Goal: Use online tool/utility: Use online tool/utility

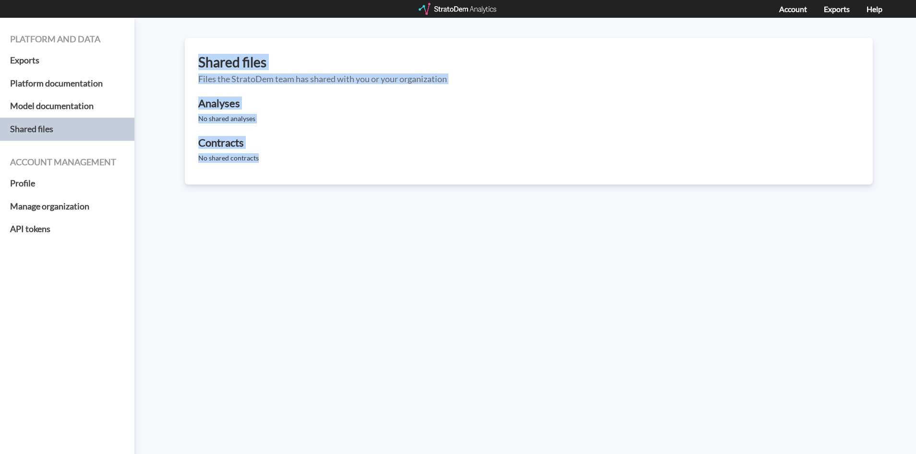
drag, startPoint x: 197, startPoint y: 51, endPoint x: 434, endPoint y: 180, distance: 269.4
click at [434, 179] on div "Shared files Files the StratoDem team has shared with you or your organization …" at bounding box center [529, 111] width 688 height 146
click at [419, 204] on div "Platform and data Exports Platform documentation Model documentation Shared fil…" at bounding box center [458, 236] width 916 height 436
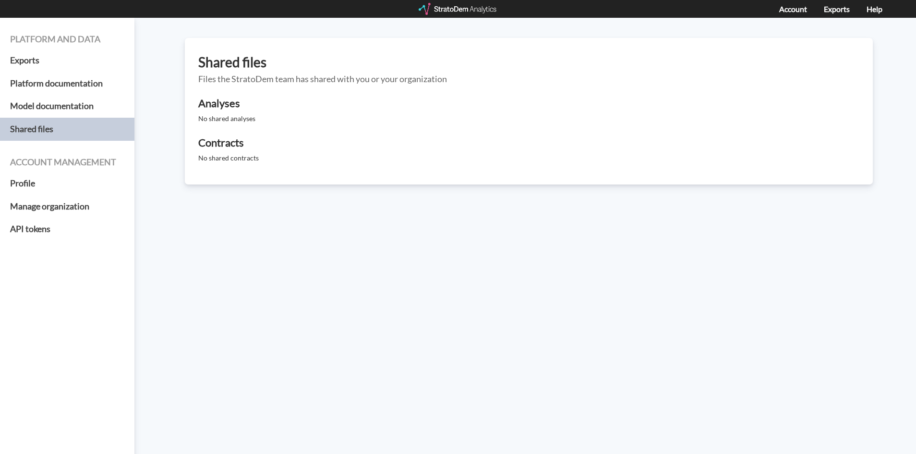
drag, startPoint x: 738, startPoint y: 135, endPoint x: 755, endPoint y: 173, distance: 41.3
click at [753, 165] on div "Shared files Files the StratoDem team has shared with you or your organization …" at bounding box center [529, 111] width 688 height 146
click at [694, 177] on div "Shared files Files the StratoDem team has shared with you or your organization …" at bounding box center [529, 111] width 688 height 146
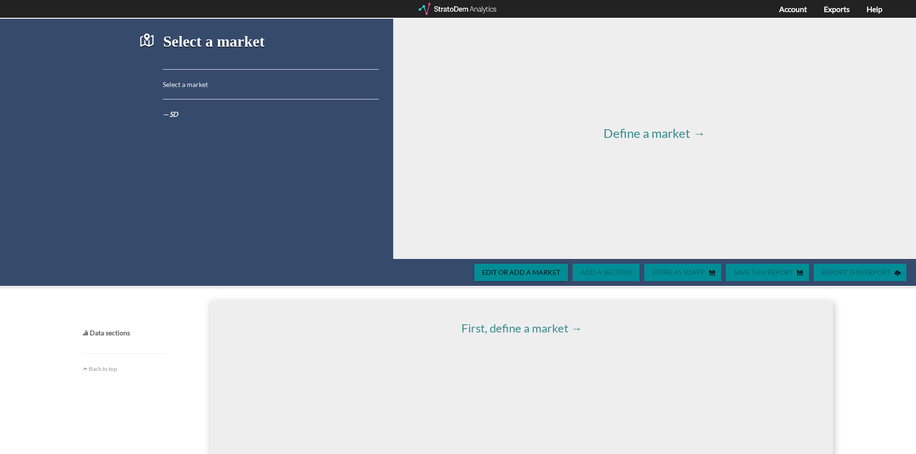
click at [685, 257] on div "Define a market →" at bounding box center [654, 139] width 523 height 240
click at [669, 129] on span "Define a market →" at bounding box center [655, 132] width 102 height 15
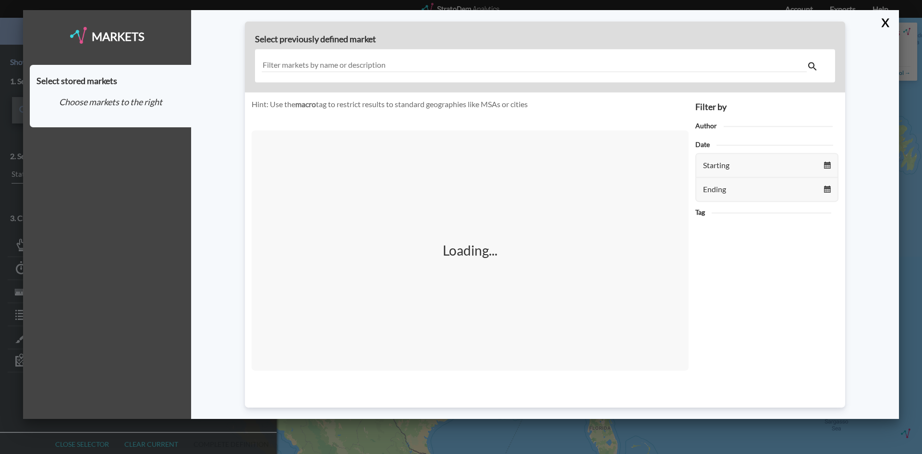
click at [111, 97] on h4 "Choose markets to the right" at bounding box center [110, 102] width 148 height 10
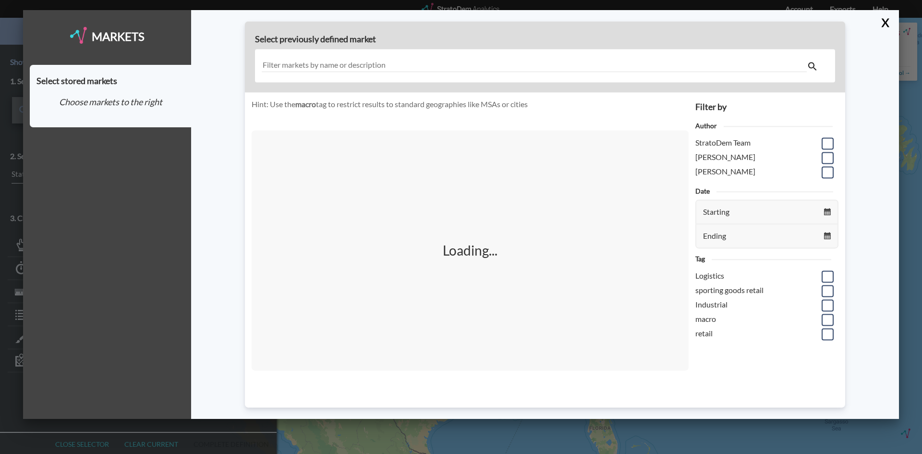
drag, startPoint x: 372, startPoint y: 185, endPoint x: 365, endPoint y: 158, distance: 27.6
click at [369, 178] on div "Loading..." at bounding box center [470, 250] width 437 height 240
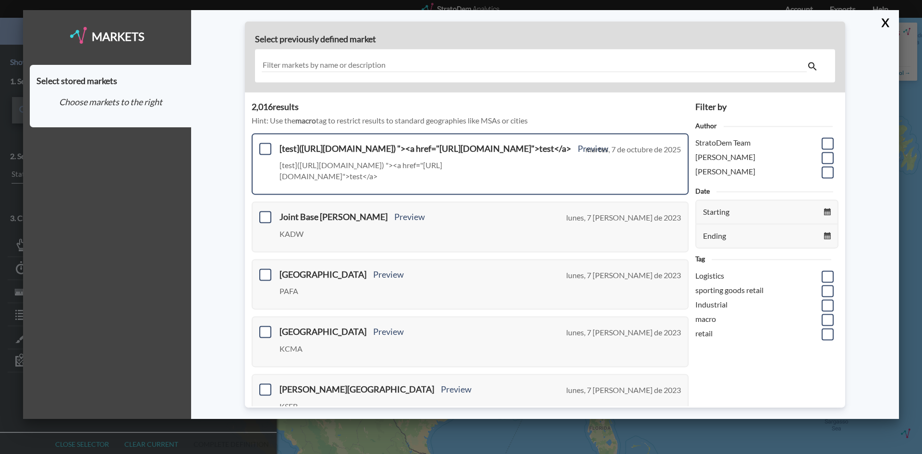
click at [261, 141] on div "[test](https://example.com) "><a href="https://example.com">test</a> Preview [t…" at bounding box center [470, 163] width 437 height 61
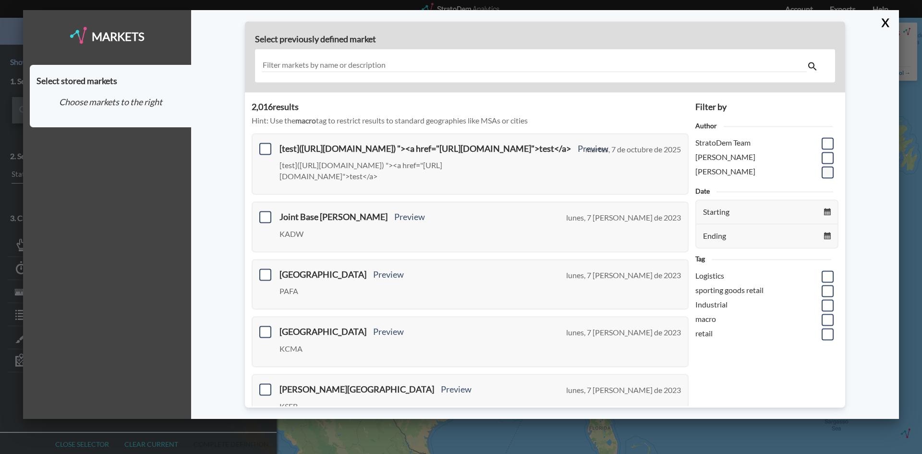
click at [823, 171] on span at bounding box center [828, 172] width 12 height 12
click at [826, 168] on input "checkbox" at bounding box center [826, 168] width 0 height 0
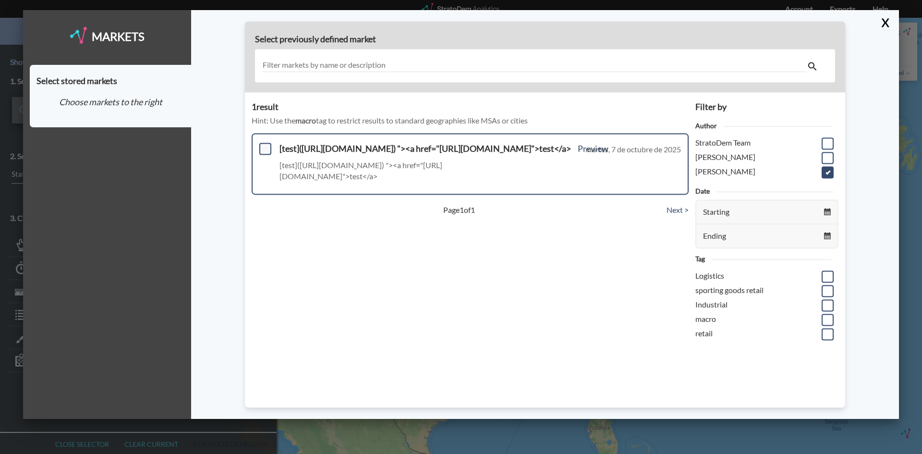
click at [266, 149] on span at bounding box center [265, 149] width 12 height 12
click at [264, 145] on input "checkbox" at bounding box center [264, 145] width 0 height 0
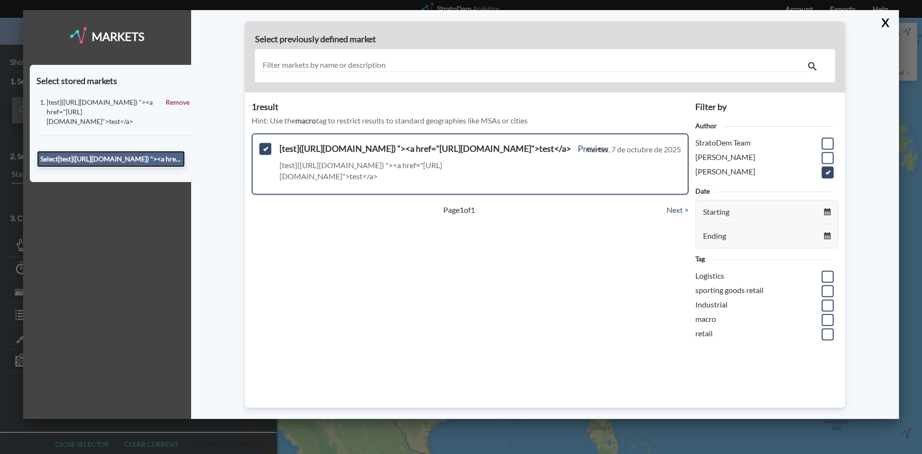
click at [107, 151] on button "Select [test](https://example.com) "><a href="https://example.com">test</a>" at bounding box center [111, 159] width 148 height 16
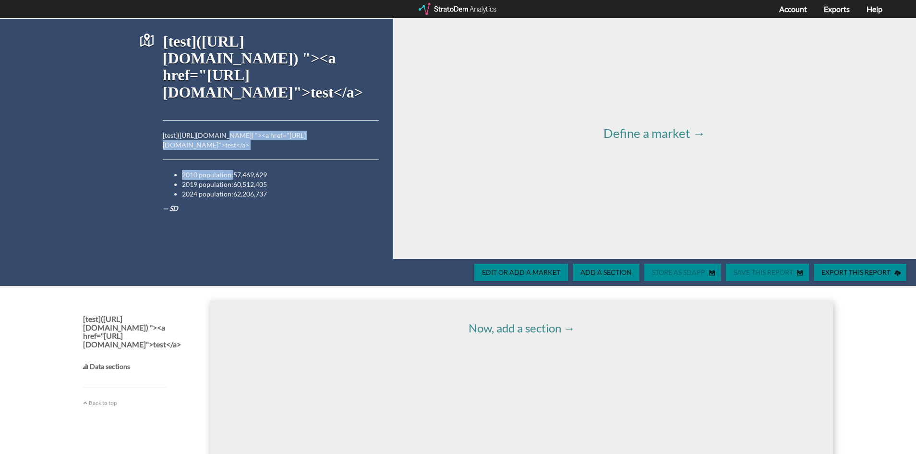
drag, startPoint x: 220, startPoint y: 130, endPoint x: 249, endPoint y: 169, distance: 48.7
click at [242, 160] on div "[test](https://example.com) "><a href="https://example.com">test</a> [test](htt…" at bounding box center [259, 139] width 240 height 240
click at [246, 180] on li "2019 population: 60,512,405" at bounding box center [280, 185] width 197 height 10
drag, startPoint x: 268, startPoint y: 134, endPoint x: 282, endPoint y: 135, distance: 13.9
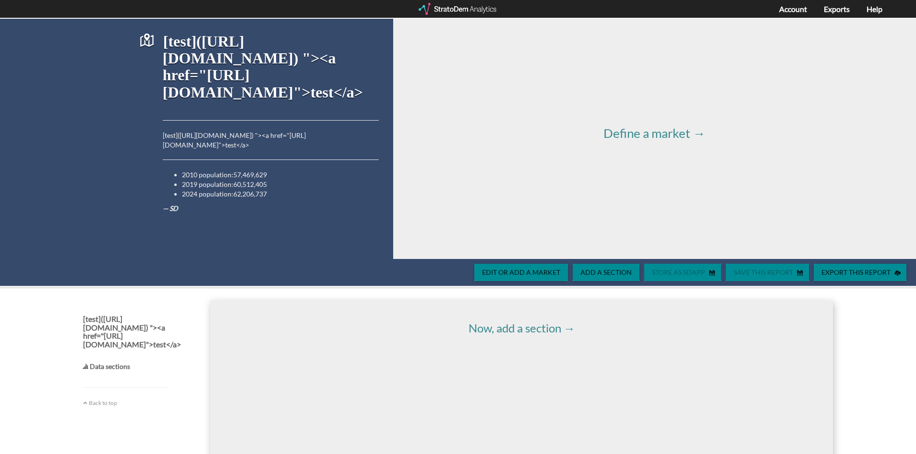
click at [270, 134] on p "[test](https://example.com) "><a href="https://example.com">test</a>" at bounding box center [271, 140] width 216 height 19
click at [283, 135] on p "[test](https://example.com) "><a href="https://example.com">test</a>" at bounding box center [271, 140] width 216 height 19
drag, startPoint x: 117, startPoint y: 352, endPoint x: 133, endPoint y: 387, distance: 38.4
click at [117, 352] on div "[test](https://example.com) "><a href="https://example.com">test</a> Data secti…" at bounding box center [125, 358] width 84 height 97
click at [137, 392] on div "Back to top" at bounding box center [125, 397] width 84 height 20
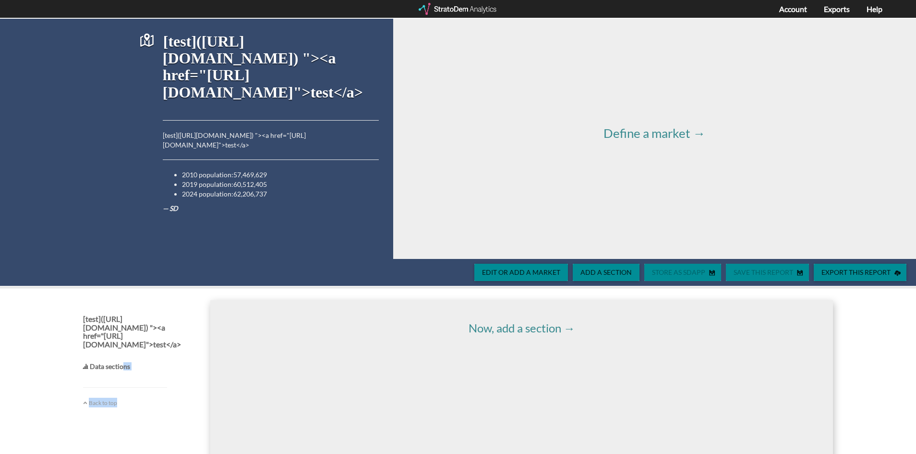
drag, startPoint x: 121, startPoint y: 353, endPoint x: 241, endPoint y: 334, distance: 121.6
click at [262, 338] on div "[test](https://example.com) "><a href="https://example.com">test</a> Data secti…" at bounding box center [458, 420] width 764 height 264
click at [536, 341] on div "Now, add a section →" at bounding box center [521, 420] width 622 height 240
click at [533, 325] on link "Now, add a section →" at bounding box center [522, 328] width 107 height 14
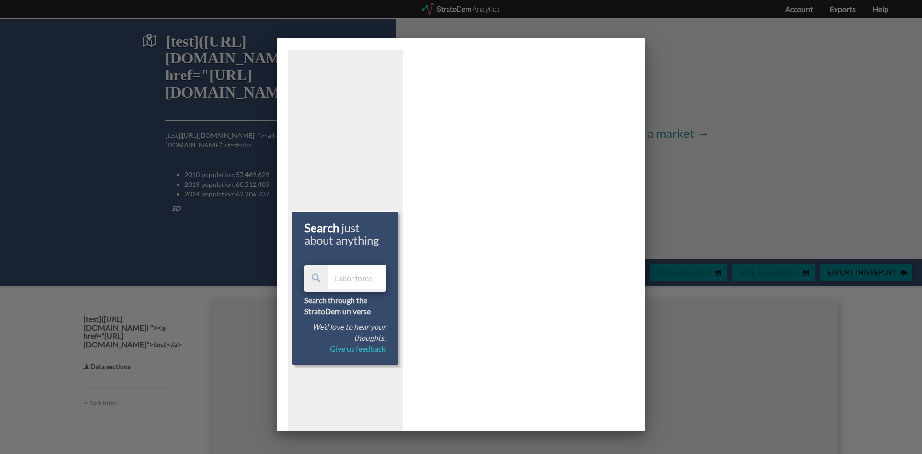
click at [349, 272] on input "text" at bounding box center [356, 277] width 58 height 24
click at [371, 270] on input "text" at bounding box center [356, 277] width 58 height 24
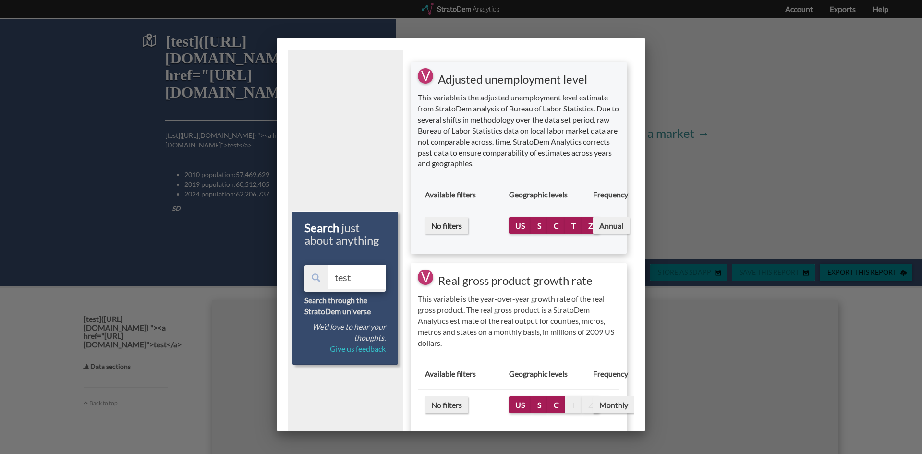
type input "test"
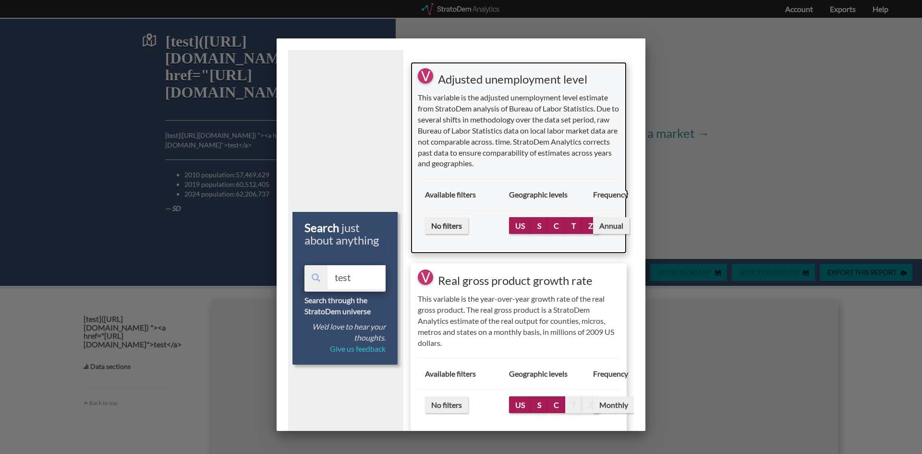
click at [449, 224] on span "No filters" at bounding box center [446, 225] width 43 height 17
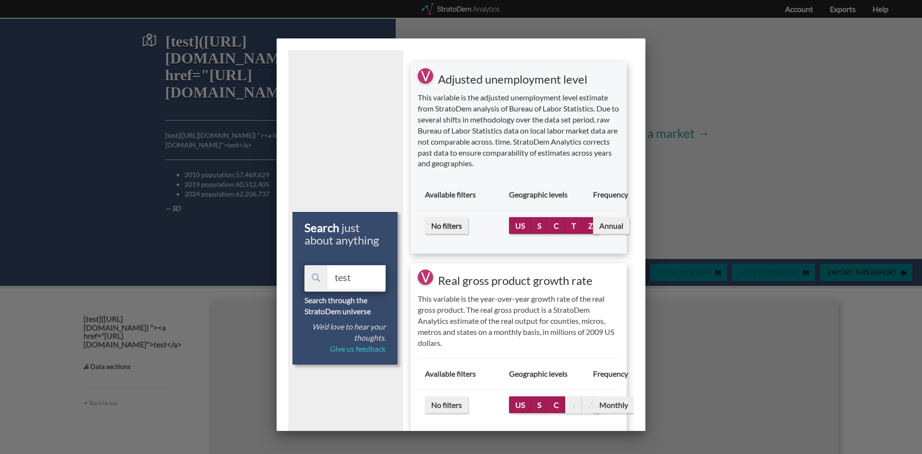
select select "10"
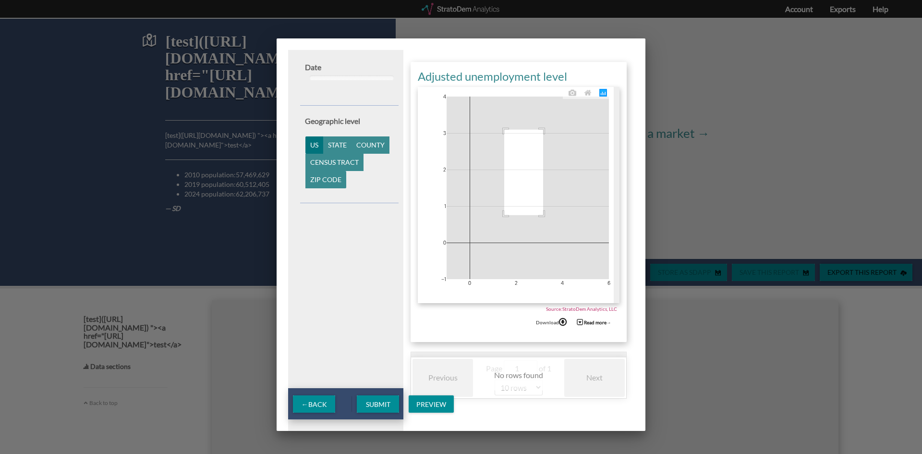
drag, startPoint x: 504, startPoint y: 130, endPoint x: 561, endPoint y: 241, distance: 124.5
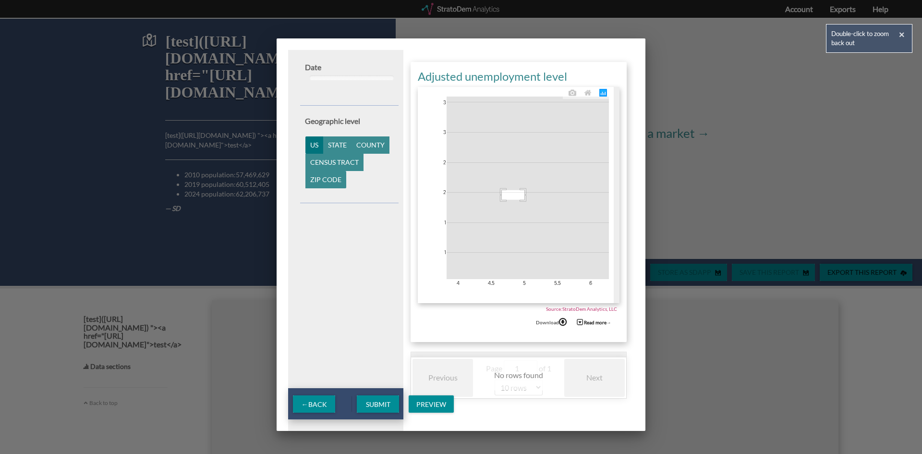
drag, startPoint x: 524, startPoint y: 200, endPoint x: 462, endPoint y: 187, distance: 63.7
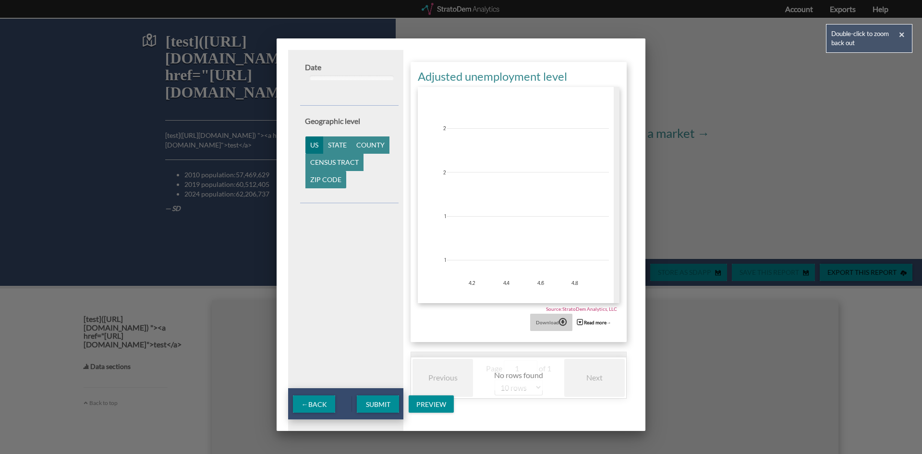
drag, startPoint x: 558, startPoint y: 314, endPoint x: 551, endPoint y: 321, distance: 9.9
click at [557, 314] on div "Download" at bounding box center [551, 322] width 42 height 17
drag, startPoint x: 524, startPoint y: 374, endPoint x: 505, endPoint y: 374, distance: 19.2
type input "0"
click at [519, 374] on input "0" at bounding box center [521, 368] width 34 height 17
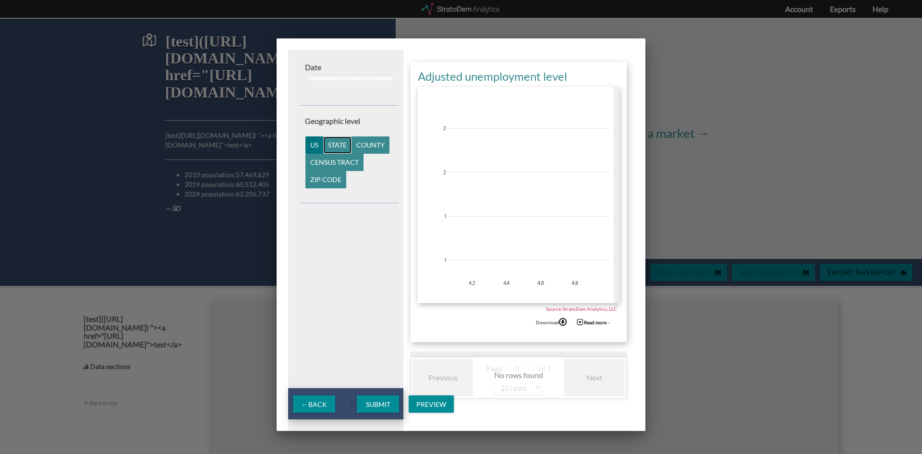
click at [337, 150] on button "State" at bounding box center [337, 144] width 28 height 17
click at [338, 100] on div "Date 2010 : 2017 2010 2017 2000 2005 2010 2015 2020 2025 Geographic level US St…" at bounding box center [349, 133] width 98 height 142
click at [335, 75] on div at bounding box center [352, 77] width 85 height 5
drag, startPoint x: 311, startPoint y: 80, endPoint x: 333, endPoint y: 80, distance: 22.1
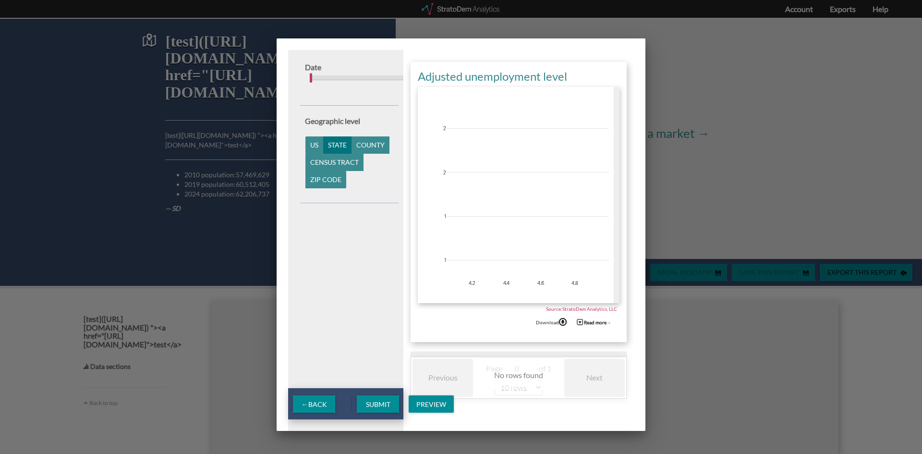
click at [333, 80] on div "2000 : 2017 2000 2017 2000 2005 2010 2015 2020 2025" at bounding box center [352, 78] width 85 height 10
drag, startPoint x: 309, startPoint y: 77, endPoint x: 328, endPoint y: 75, distance: 19.4
click at [328, 75] on div "2000 : 2017 2000 2017 2000 2005 2010 2015 2020 2025" at bounding box center [352, 78] width 85 height 10
drag, startPoint x: 333, startPoint y: 75, endPoint x: 357, endPoint y: 75, distance: 24.5
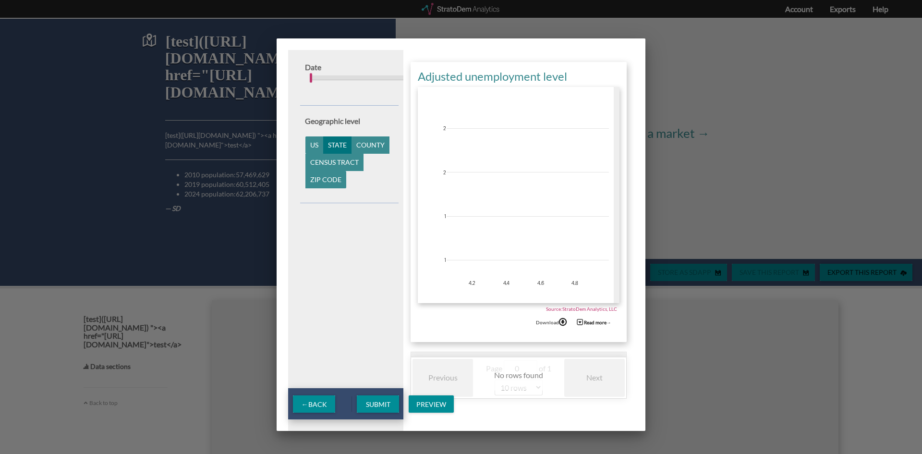
drag, startPoint x: 309, startPoint y: 77, endPoint x: 391, endPoint y: 77, distance: 82.1
click at [391, 77] on div "2000 : 2017 2000 2017 2000 2005 2010 2015 2020 2025" at bounding box center [352, 84] width 94 height 23
drag, startPoint x: 355, startPoint y: 77, endPoint x: 329, endPoint y: 80, distance: 25.6
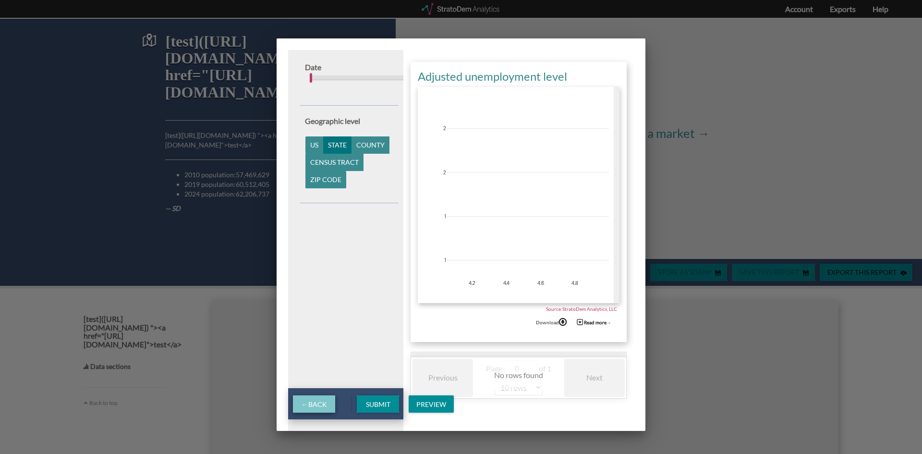
click at [322, 402] on span "← Back" at bounding box center [314, 404] width 25 height 8
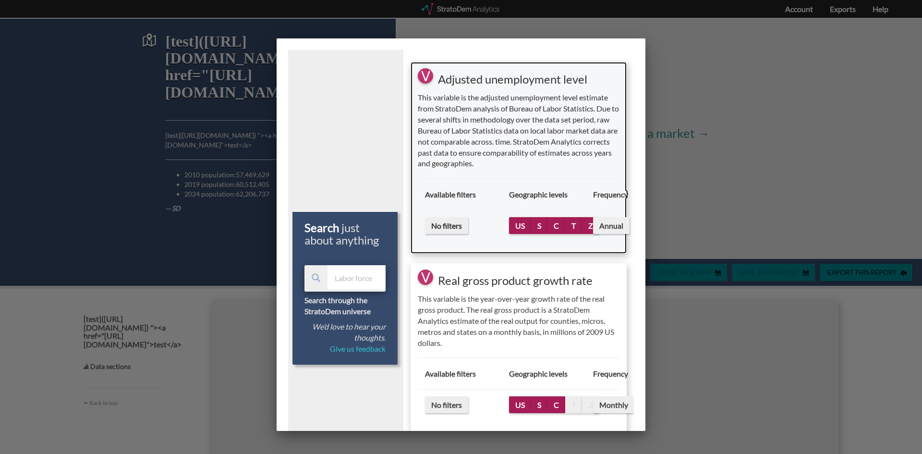
click at [533, 218] on span "S" at bounding box center [539, 225] width 16 height 17
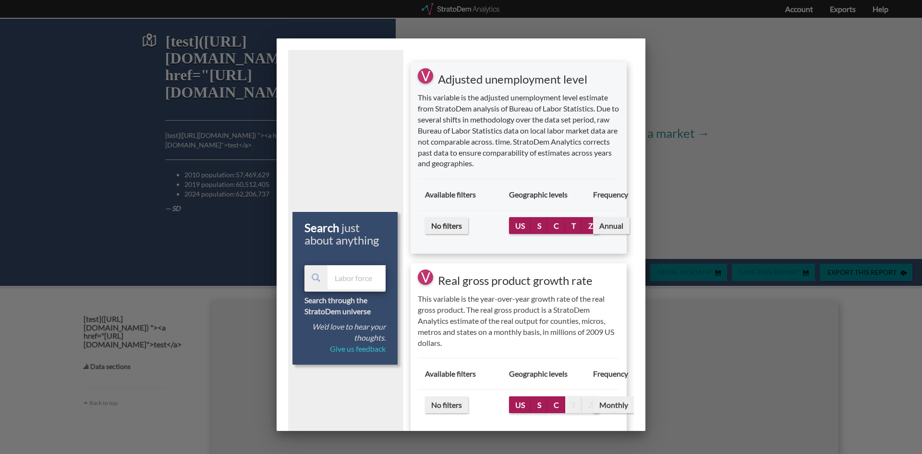
select select "10"
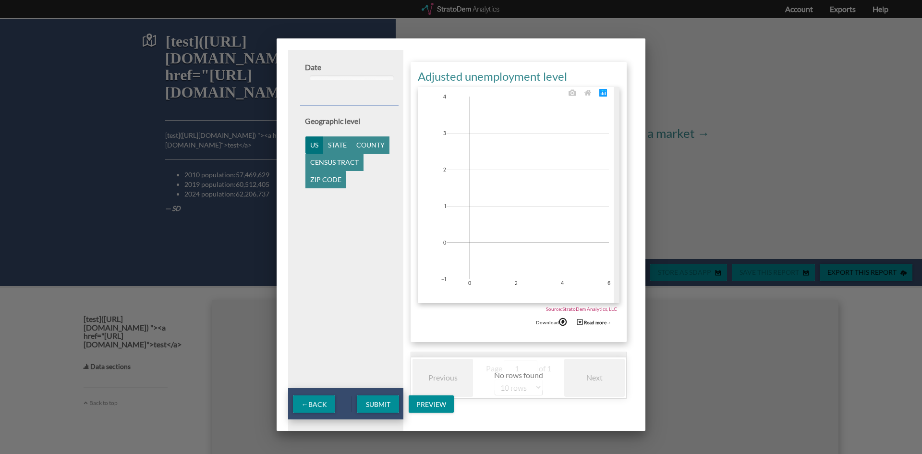
drag, startPoint x: 570, startPoint y: 88, endPoint x: 468, endPoint y: 158, distance: 124.0
click at [458, 171] on div "Adjusted unemployment level 0 2 4 6 −1 0 1 2 3 4 .cls-1 {fill: #119dff;} .cls-2…" at bounding box center [519, 202] width 216 height 280
drag, startPoint x: 490, startPoint y: 69, endPoint x: 453, endPoint y: 168, distance: 105.8
click at [453, 168] on div "Adjusted unemployment level 0 2 4 6 −1 0 1 2 3 4 .cls-1 {fill: #119dff;} .cls-2…" at bounding box center [519, 202] width 216 height 280
drag, startPoint x: 456, startPoint y: 106, endPoint x: 493, endPoint y: 182, distance: 84.4
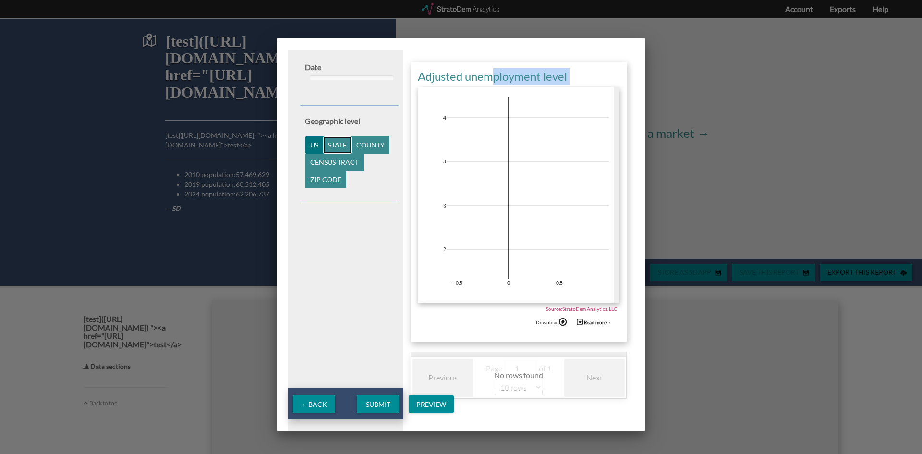
click at [339, 143] on button "State" at bounding box center [337, 144] width 28 height 17
click at [365, 149] on button "County" at bounding box center [370, 144] width 38 height 17
click at [319, 170] on button "Census tract" at bounding box center [334, 162] width 58 height 17
click at [335, 163] on button "Census tract" at bounding box center [334, 162] width 58 height 17
click at [441, 404] on span "Preview" at bounding box center [431, 404] width 45 height 8
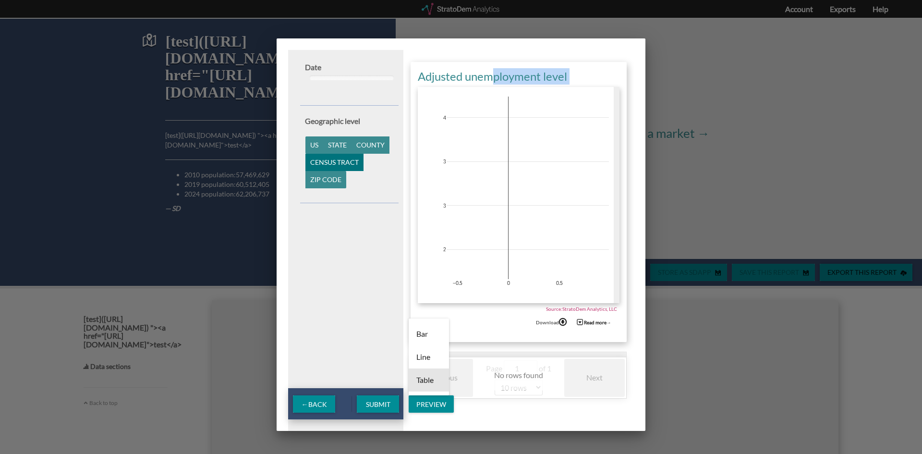
click at [421, 362] on div "Line" at bounding box center [428, 356] width 25 height 23
drag, startPoint x: 395, startPoint y: 402, endPoint x: 390, endPoint y: 400, distance: 4.9
click at [392, 400] on span "Submit" at bounding box center [378, 404] width 40 height 8
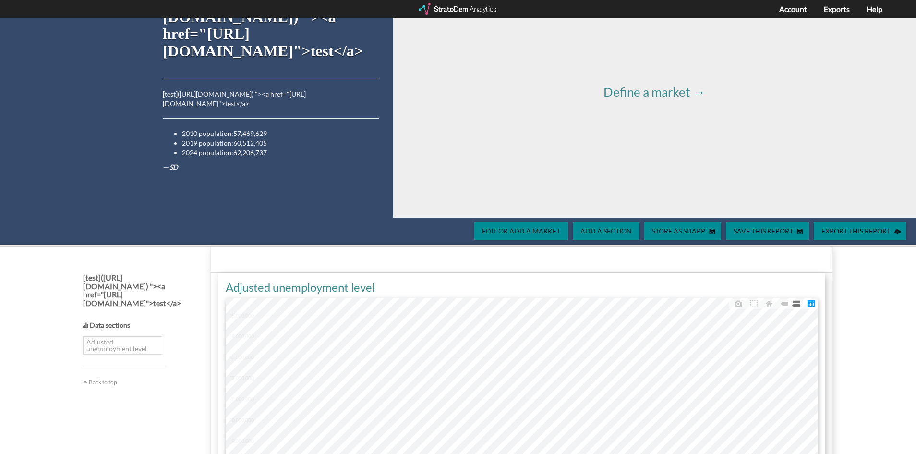
scroll to position [96, 0]
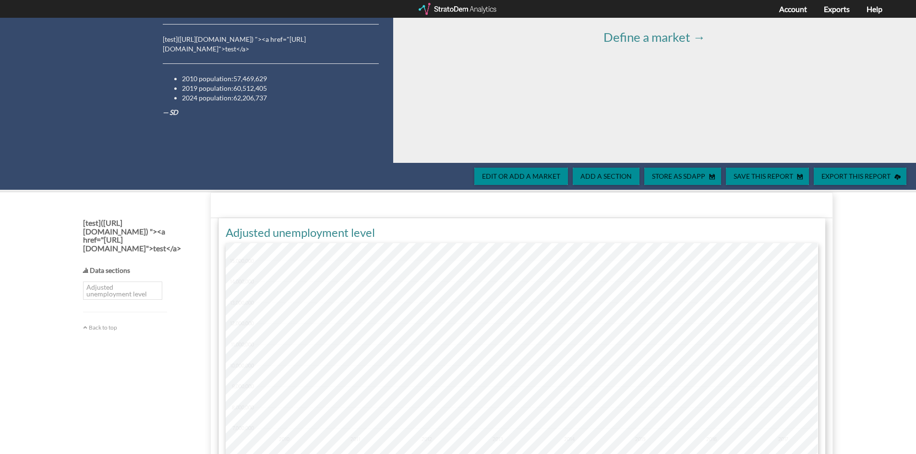
click at [335, 234] on div "Adjusted unemployment level" at bounding box center [522, 232] width 592 height 16
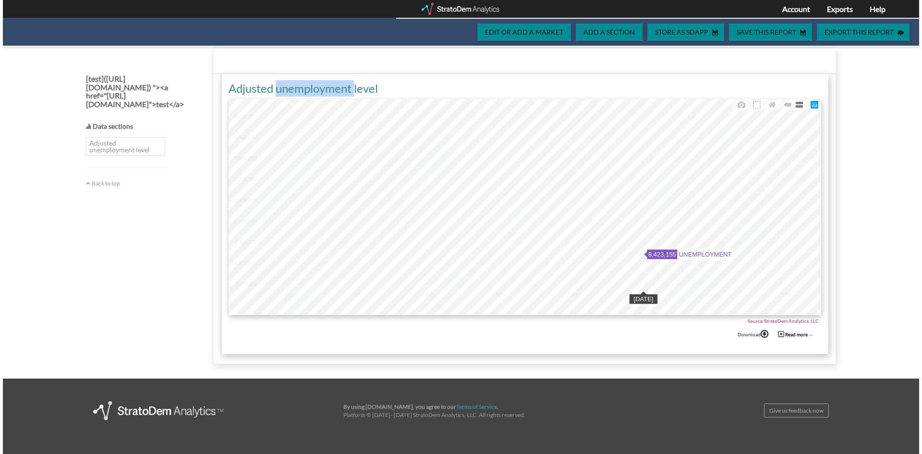
scroll to position [0, 0]
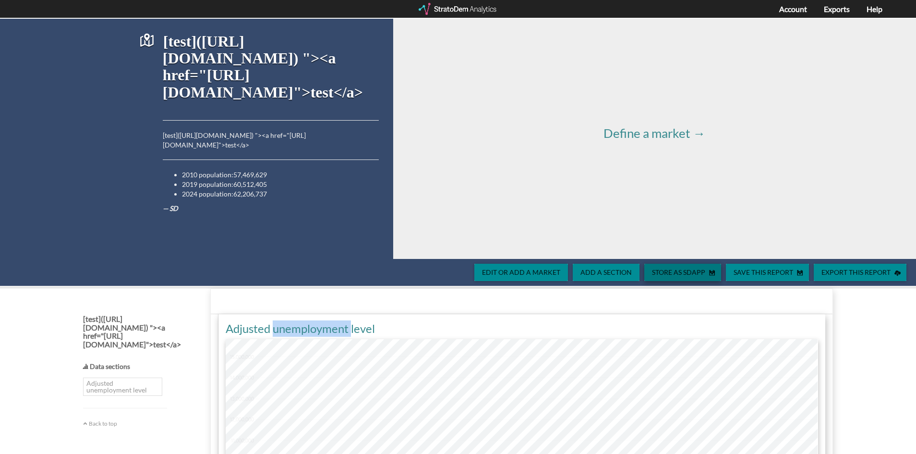
click at [674, 270] on span "Store as SDApp" at bounding box center [676, 272] width 65 height 8
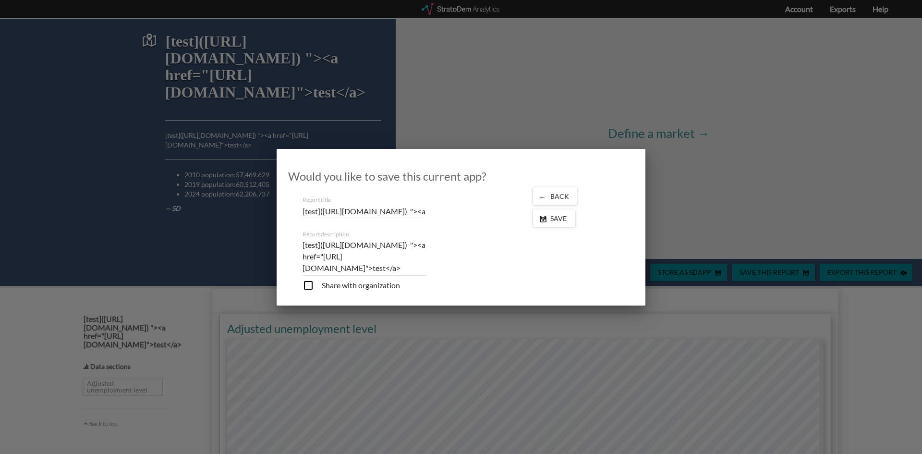
click at [382, 222] on div "[test](https://example.com) "><a href="https://example.com">test</a> [test](htt…" at bounding box center [363, 251] width 123 height 58
click at [385, 213] on input "[test](https://example.com) "><a href="https://example.com">test</a>" at bounding box center [363, 211] width 123 height 35
click at [322, 289] on input "checkbox" at bounding box center [350, 286] width 97 height 14
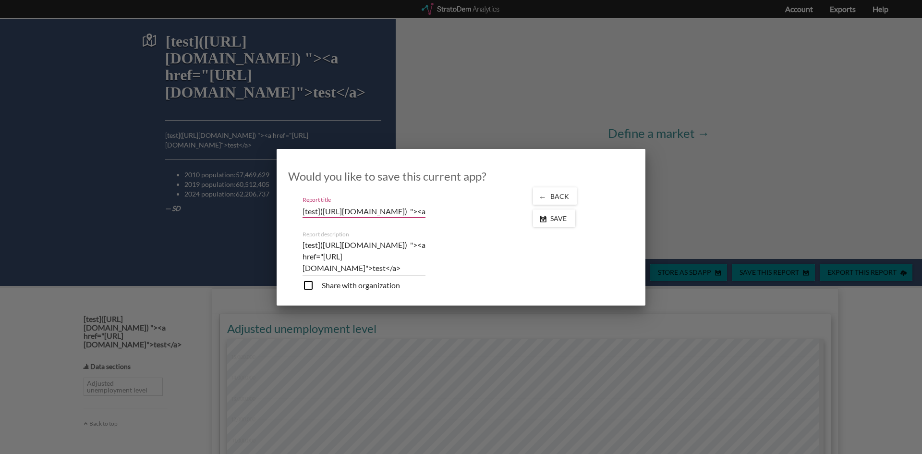
checkbox input "true"
click at [317, 210] on input "[test](https://example.com) "><a href="https://example.com">test</a>"><img src=…" at bounding box center [363, 211] width 123 height 35
type input "[test](https://example.com) "><a href="https://example.com">test</a>"><img src=…"
click at [327, 261] on textarea "[test](https://example.com) "><a href="https://example.com">test</a>" at bounding box center [363, 256] width 123 height 35
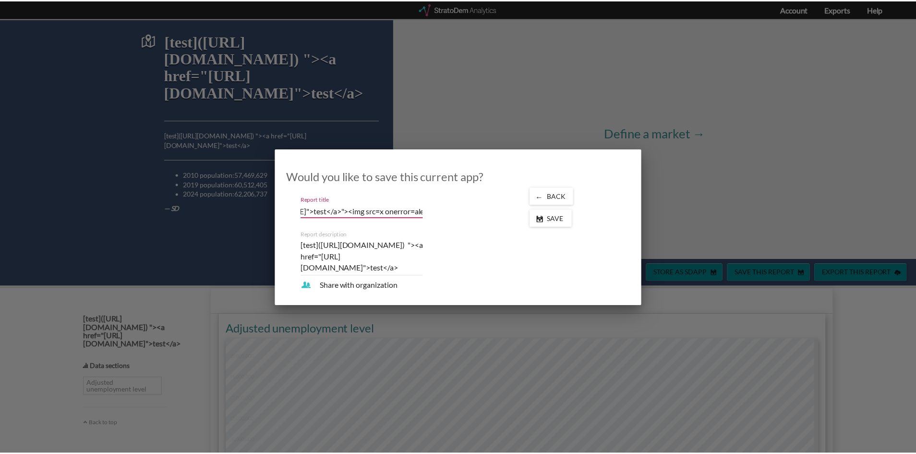
scroll to position [0, 0]
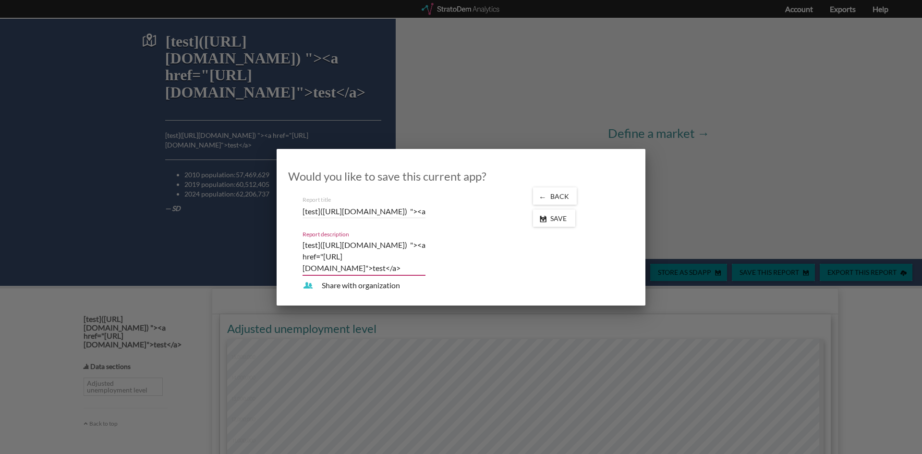
click at [328, 270] on textarea "[test](https://example.com) "><a href="https://example.com">test</a>" at bounding box center [363, 256] width 123 height 35
paste textarea ""><img src=x onerror=alert(1)/>"
type textarea "[test](https://example.com) "><a href="https://example.com">test</a>"><img src=…"
click at [550, 219] on span "Save" at bounding box center [560, 218] width 28 height 8
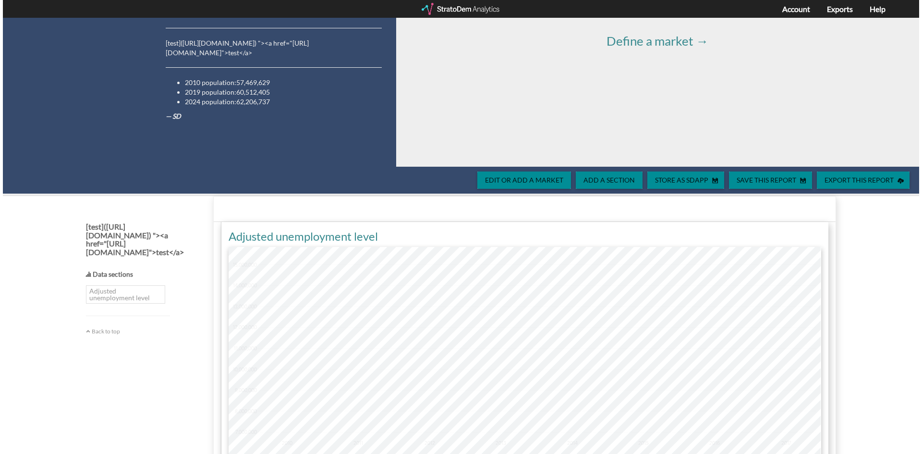
scroll to position [96, 0]
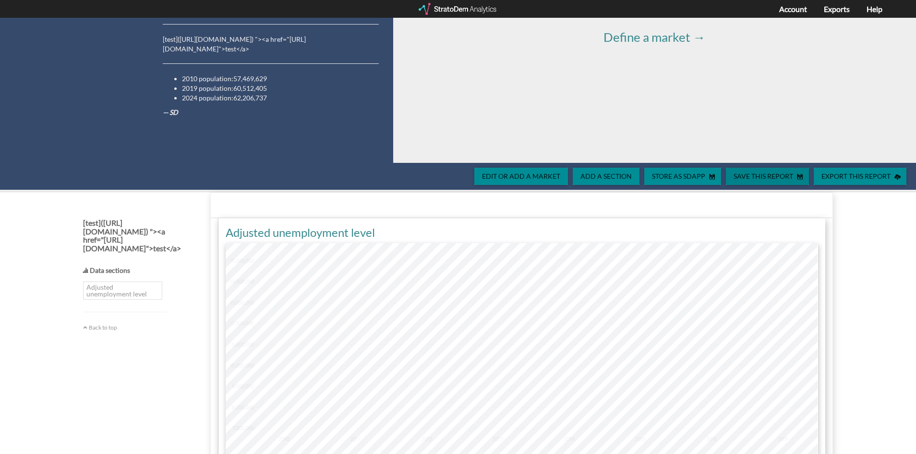
click at [751, 176] on span "Save this report" at bounding box center [761, 176] width 71 height 8
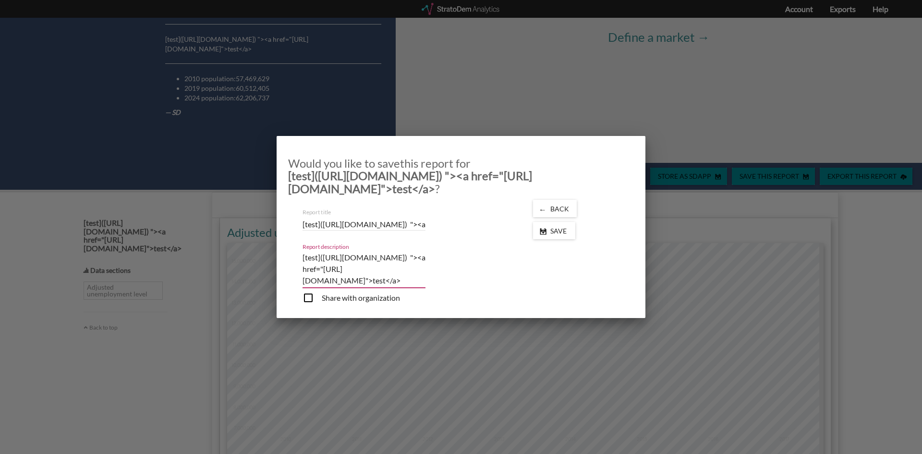
drag, startPoint x: 348, startPoint y: 279, endPoint x: 407, endPoint y: 281, distance: 59.6
click at [412, 282] on textarea "[test](https://example.com) "><a href="https://example.com">test</a>" at bounding box center [363, 269] width 123 height 35
paste textarea ""><img src=x onerror=alert(1)/>"
type textarea "[test](https://example.com) "><a href="https://example.com">test</a>"><img src=…"
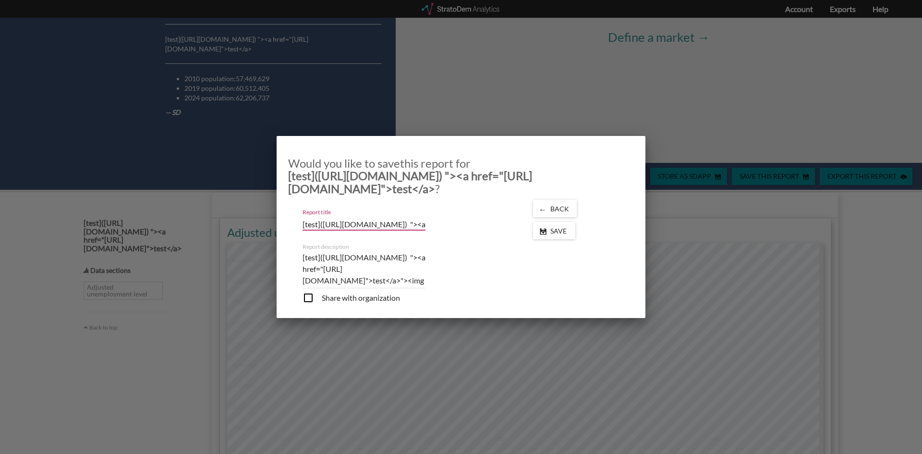
scroll to position [0, 113]
drag, startPoint x: 413, startPoint y: 226, endPoint x: 462, endPoint y: 224, distance: 48.5
click at [487, 224] on div "Report title A StratoDem Analytics report [test](https://example.com) "><a href…" at bounding box center [403, 217] width 216 height 35
click at [420, 223] on input "[test](https://example.com) "><a href="https://example.com">test</a>" at bounding box center [363, 223] width 123 height 35
paste input ""><img src=x onerror=alert(1)/>"
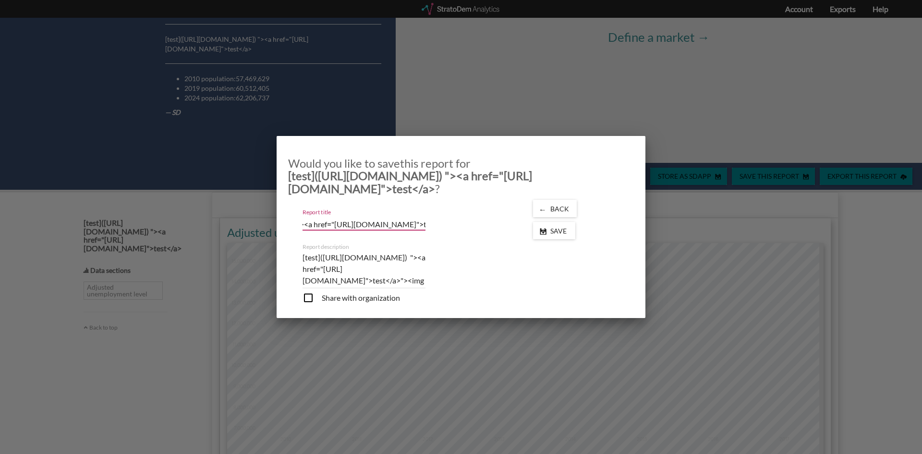
scroll to position [0, 221]
type input "[test](https://example.com) "><a href="https://example.com">test</a>"><img src=…"
click at [559, 235] on div "Save" at bounding box center [554, 230] width 42 height 17
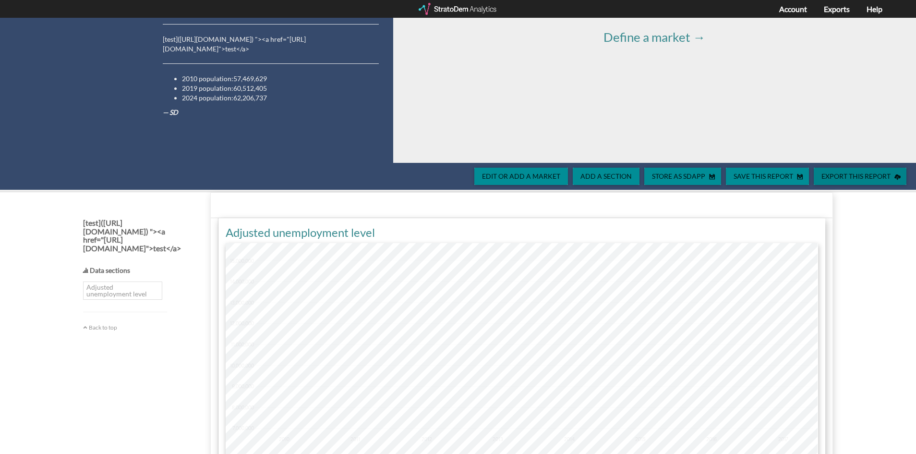
click at [848, 175] on span "Export this report" at bounding box center [854, 176] width 81 height 8
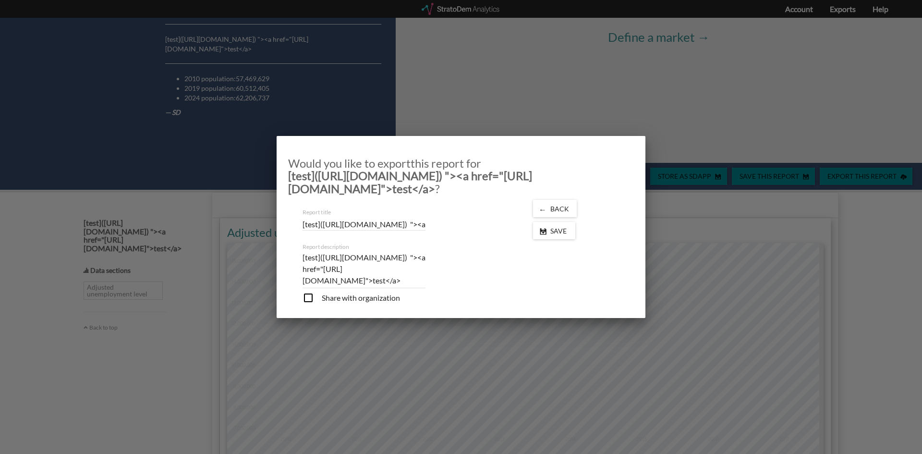
scroll to position [0, 113]
drag, startPoint x: 444, startPoint y: 224, endPoint x: 452, endPoint y: 223, distance: 8.7
click at [452, 223] on div "Report title A StratoDem Analytics report [test](https://example.com) "><a href…" at bounding box center [403, 217] width 216 height 35
paste input ""><img src=x onerror=alert(1)/>"
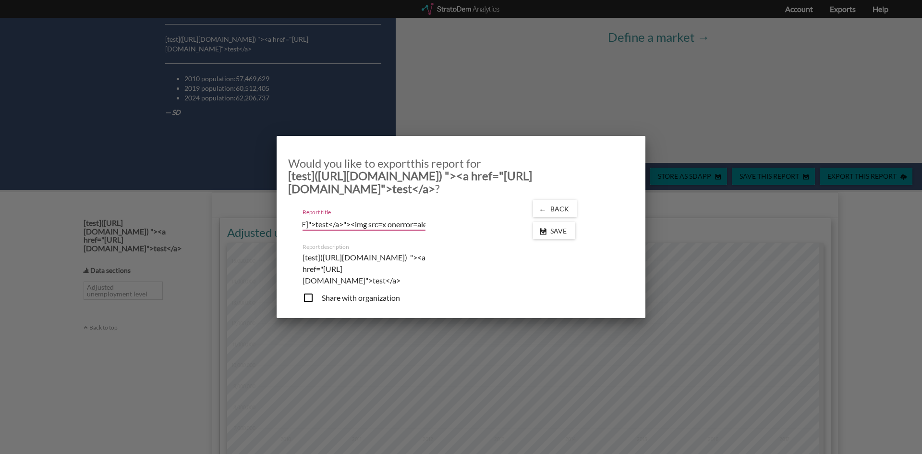
type input "[test](https://example.com) "><a href="https://example.com">test</a>"><img src=…"
click at [354, 278] on textarea "[test](https://example.com) "><a href="https://example.com">test</a>" at bounding box center [363, 269] width 123 height 35
paste textarea ""><img src=x onerror=alert(1)/>"
type textarea "[test](https://example.com) "><a href="https://example.com">test</a>"><img src=…"
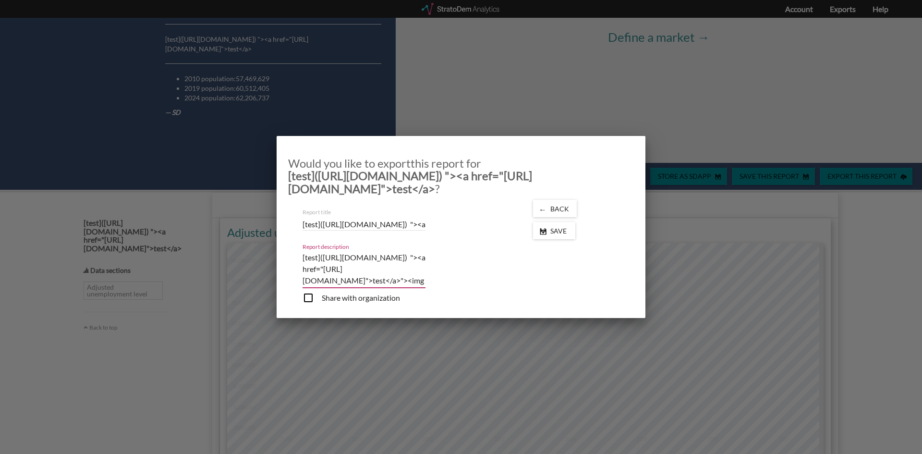
type textarea "[test](https://example.com) "><a href="https://example.com">test</a>"><img src=…"
click at [332, 296] on input "checkbox" at bounding box center [350, 299] width 97 height 14
checkbox input "true"
click at [555, 236] on div "Save" at bounding box center [554, 230] width 42 height 17
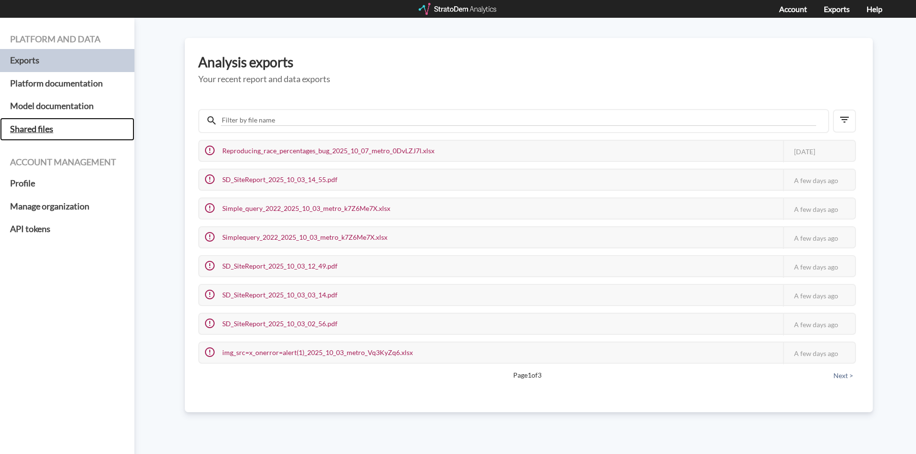
click at [44, 121] on h5 "Shared files" at bounding box center [67, 129] width 134 height 23
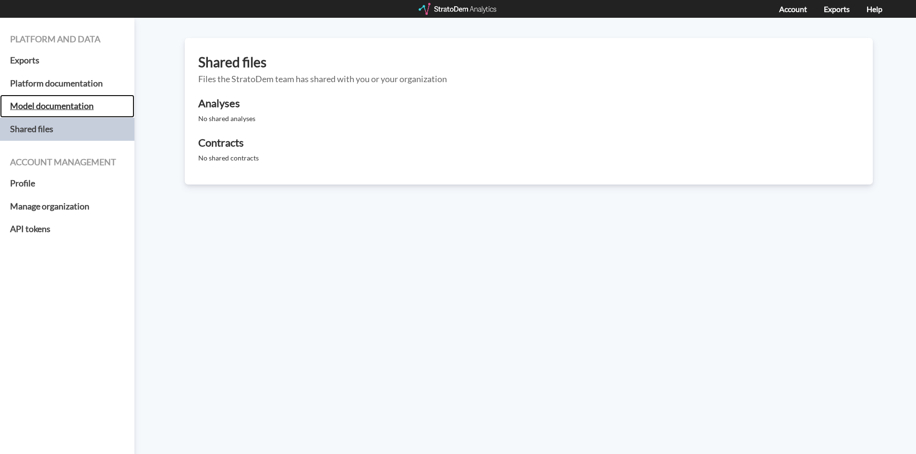
click at [41, 105] on h5 "Model documentation" at bounding box center [67, 106] width 134 height 23
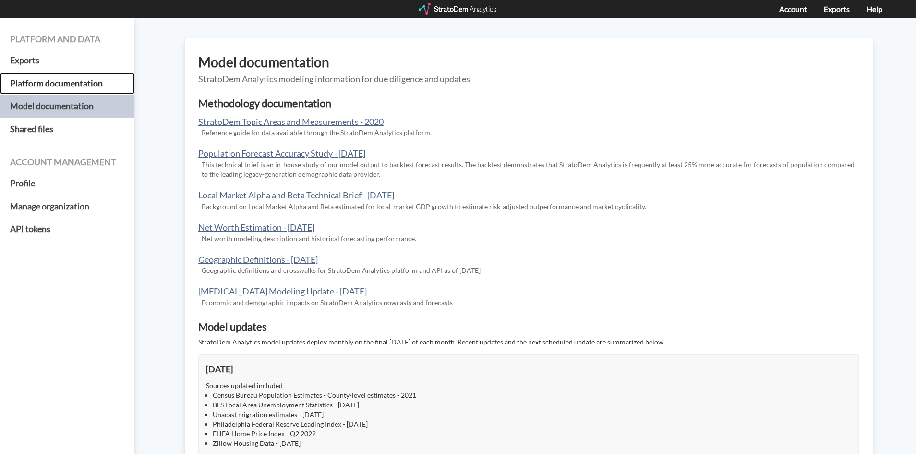
click at [67, 83] on h5 "Platform documentation" at bounding box center [67, 83] width 134 height 23
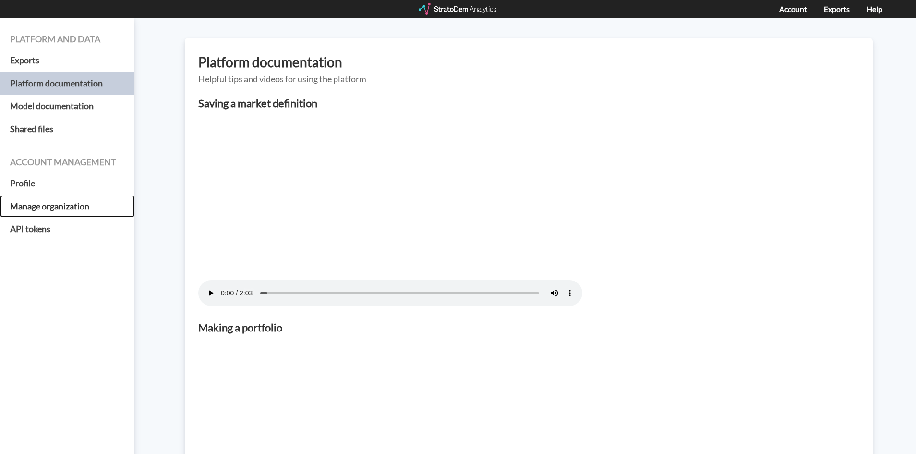
click at [43, 201] on h5 "Manage organization" at bounding box center [67, 206] width 134 height 23
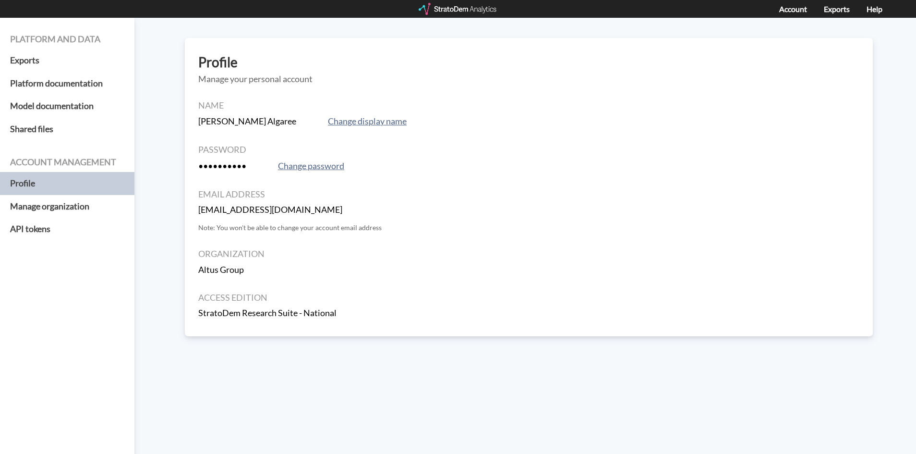
click at [240, 72] on div "Profile Manage your personal account Name Leonel Algaree Change display name Pa…" at bounding box center [529, 187] width 688 height 298
click at [240, 71] on div "Profile Manage your personal account Name Leonel Algaree Change display name Pa…" at bounding box center [529, 187] width 688 height 298
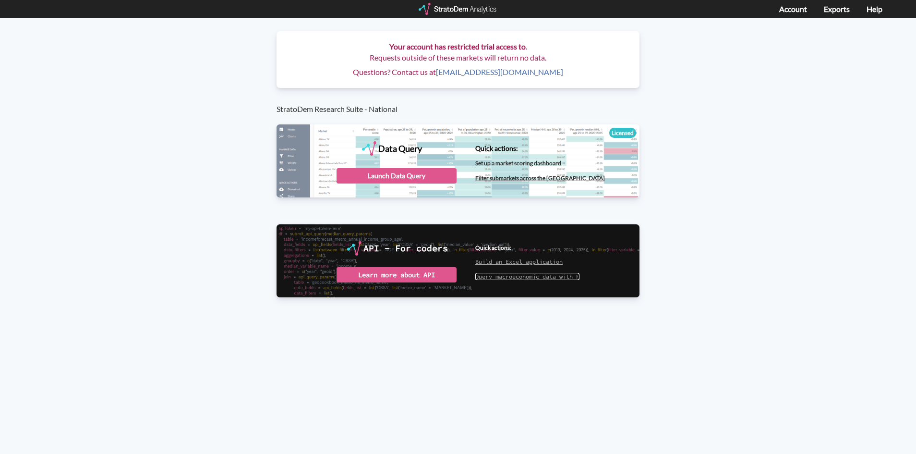
click at [529, 277] on link "Query macroeconomic data with R" at bounding box center [527, 276] width 104 height 7
click at [525, 281] on div "StratoDem API For coders Quick actions: Build an Excel application Query macroe…" at bounding box center [524, 264] width 111 height 41
click at [520, 277] on link "Query macroeconomic data with R" at bounding box center [527, 276] width 104 height 7
click at [510, 260] on link "Build an Excel application" at bounding box center [518, 261] width 87 height 7
click at [397, 175] on div "Launch Data Query" at bounding box center [397, 175] width 120 height 15
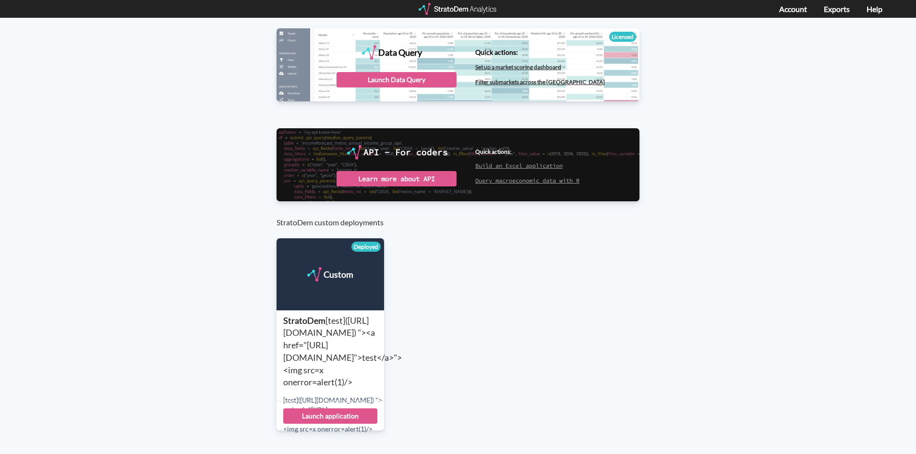
scroll to position [192, 0]
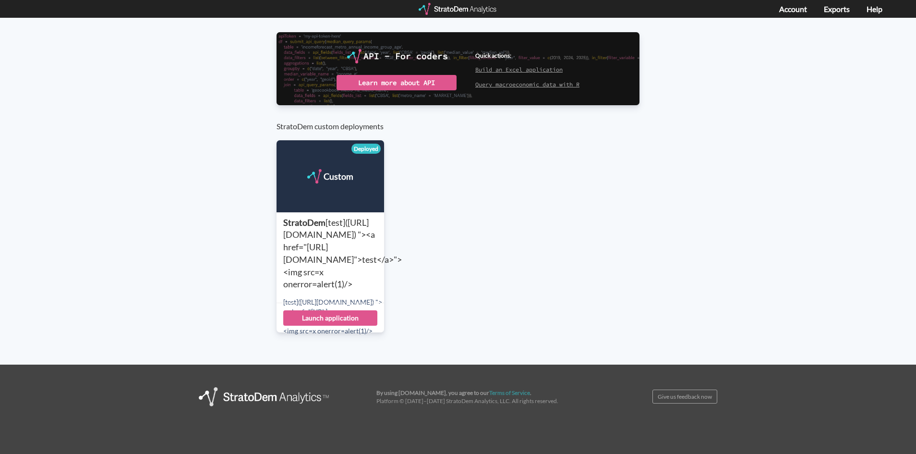
click at [310, 275] on span "[test]([URL][DOMAIN_NAME]) "><a href="[URL][DOMAIN_NAME]">test</a>"><img src=x …" at bounding box center [342, 253] width 119 height 73
click at [309, 275] on span "[test](https://example.com) "><a href="https://example.com">test</a>"><img src=…" at bounding box center [342, 253] width 119 height 73
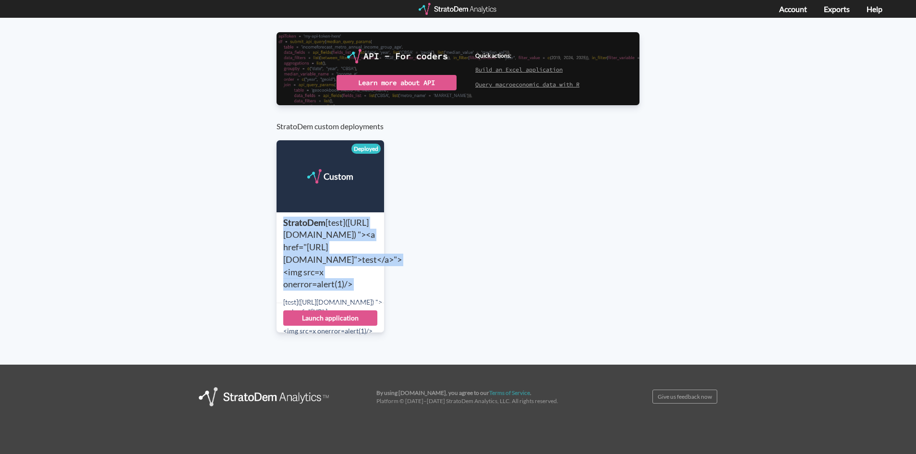
click at [309, 275] on span "[test](https://example.com) "><a href="https://example.com">test</a>"><img src=…" at bounding box center [342, 253] width 119 height 73
click at [302, 252] on div "StratoDem [test](https://example.com) "><a href="https://example.com">test</a>"…" at bounding box center [333, 254] width 101 height 74
